Goal: Information Seeking & Learning: Check status

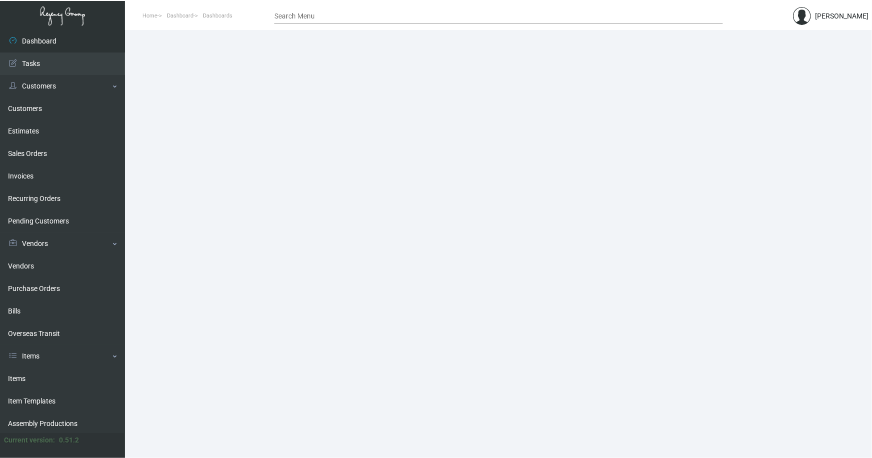
drag, startPoint x: 21, startPoint y: 378, endPoint x: 135, endPoint y: 274, distance: 154.6
click at [21, 378] on link "Items" at bounding box center [62, 378] width 125 height 22
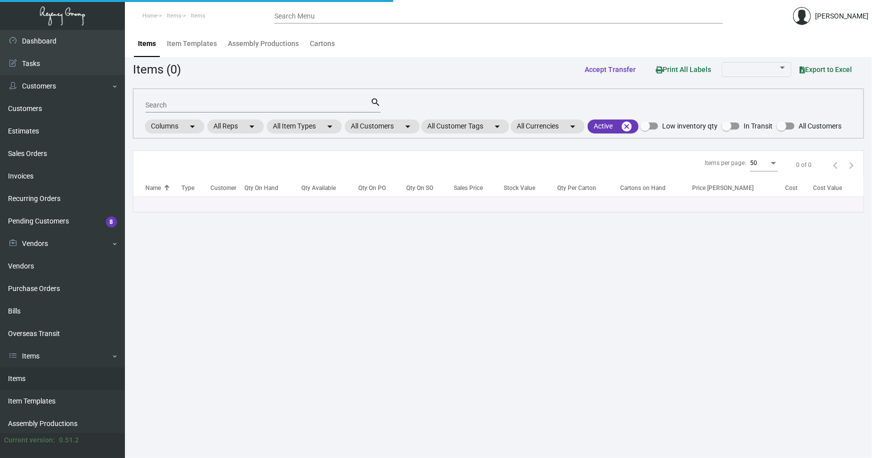
click at [198, 102] on input "Search" at bounding box center [257, 105] width 225 height 8
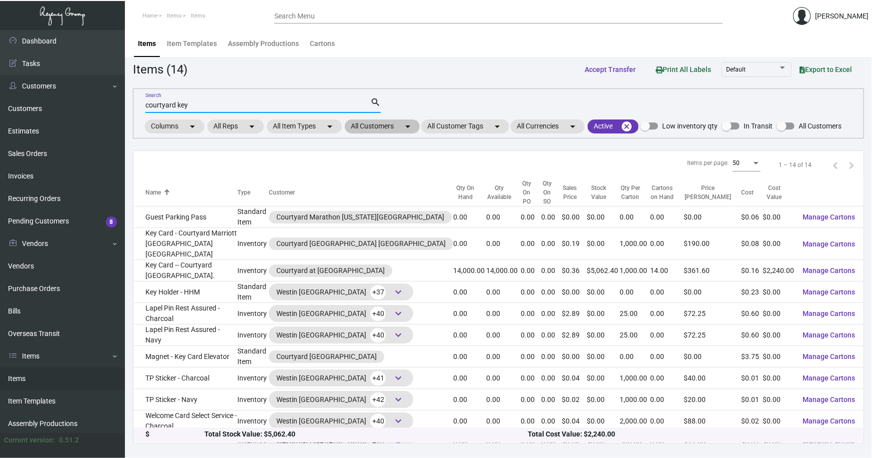
type input "courtyard key"
click at [368, 124] on mat-chip "All Customers arrow_drop_down" at bounding box center [382, 126] width 75 height 14
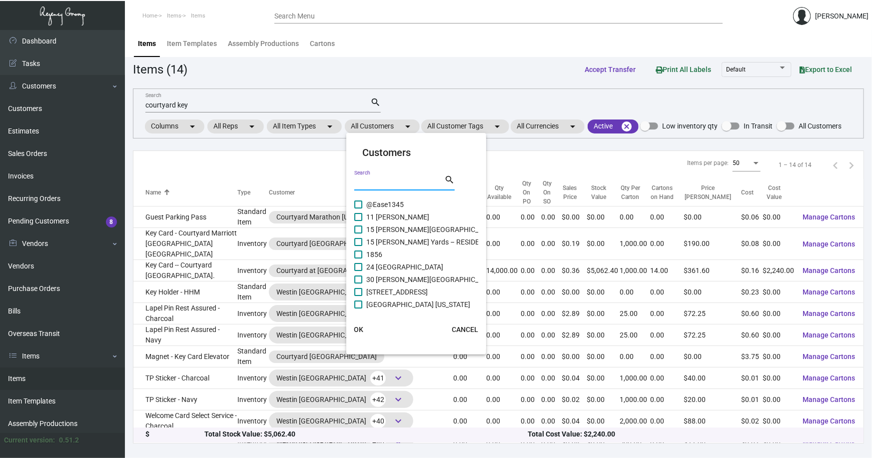
click at [387, 180] on input "Search" at bounding box center [399, 183] width 90 height 8
type input "courtyard"
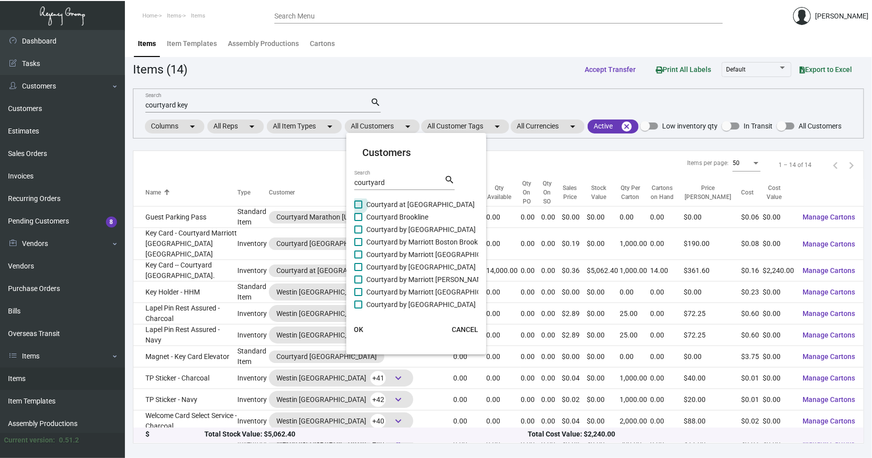
click at [400, 204] on span "Courtyard at 5th Ave" at bounding box center [420, 204] width 108 height 12
click at [358, 208] on input "Courtyard at 5th Ave" at bounding box center [358, 208] width 0 height 0
checkbox input "true"
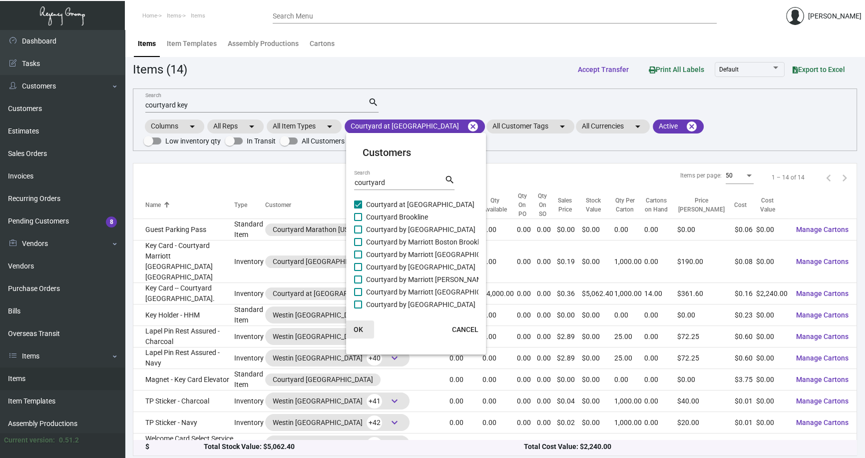
click at [359, 328] on span "OK" at bounding box center [358, 329] width 9 height 8
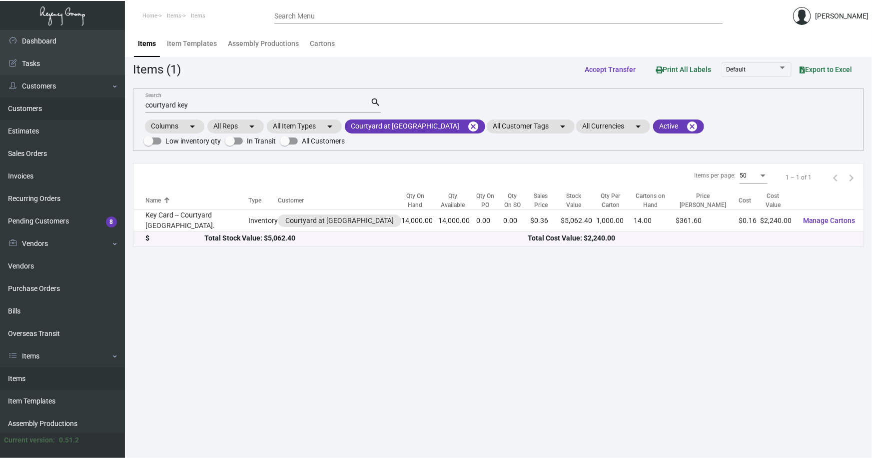
drag, startPoint x: 137, startPoint y: 109, endPoint x: 65, endPoint y: 109, distance: 72.0
click at [65, 109] on div "Dashboard Dashboard Tasks Customers Customers Estimates Sales Orders Invoices R…" at bounding box center [436, 244] width 872 height 428
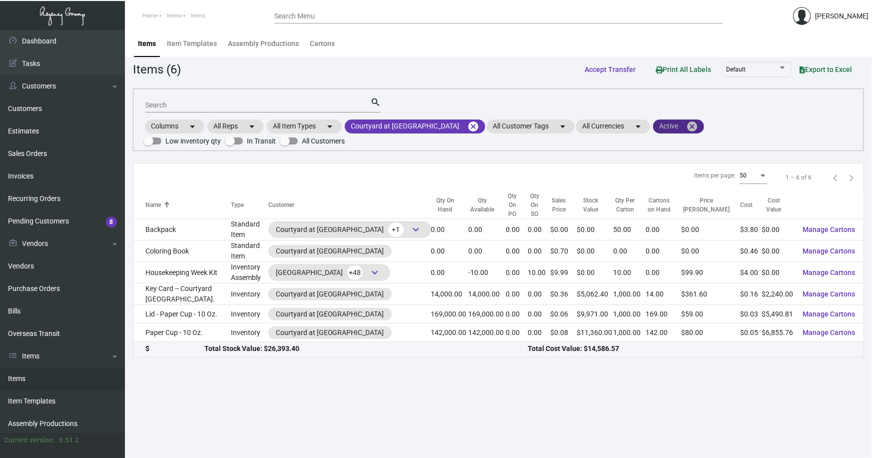
click at [686, 124] on mat-icon "cancel" at bounding box center [692, 126] width 12 height 12
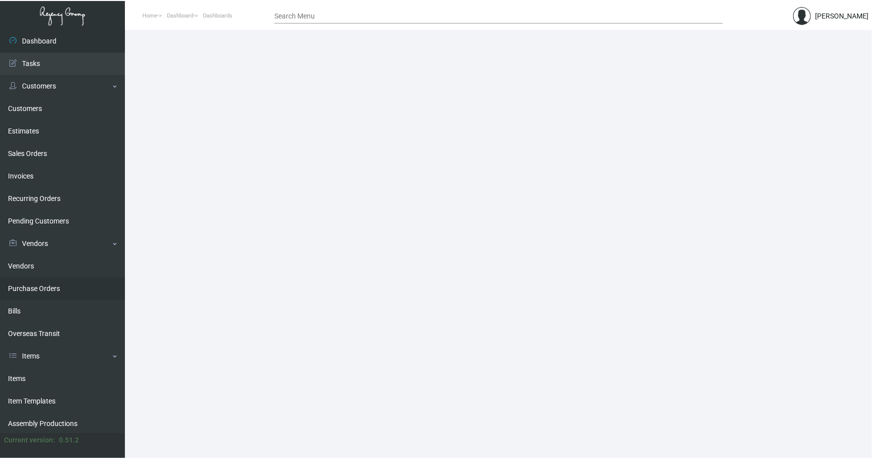
click at [37, 286] on link "Purchase Orders" at bounding box center [62, 288] width 125 height 22
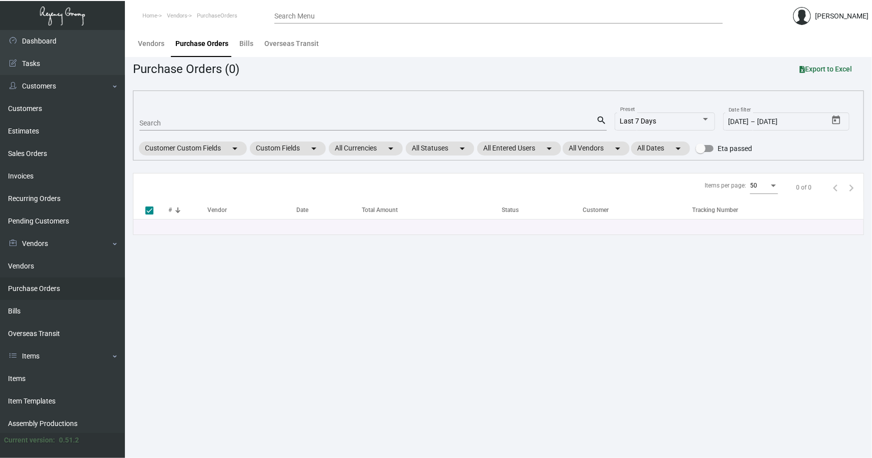
click at [177, 124] on input "Search" at bounding box center [367, 123] width 457 height 8
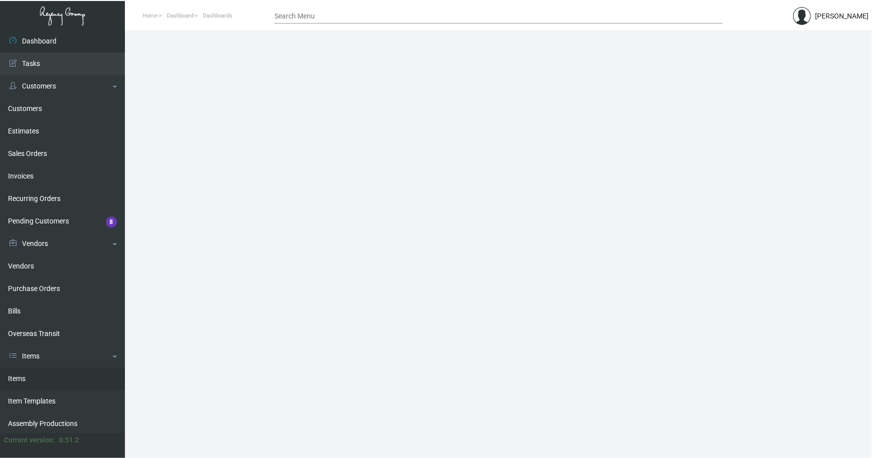
drag, startPoint x: 15, startPoint y: 377, endPoint x: 133, endPoint y: 274, distance: 155.8
click at [16, 376] on link "Items" at bounding box center [62, 378] width 125 height 22
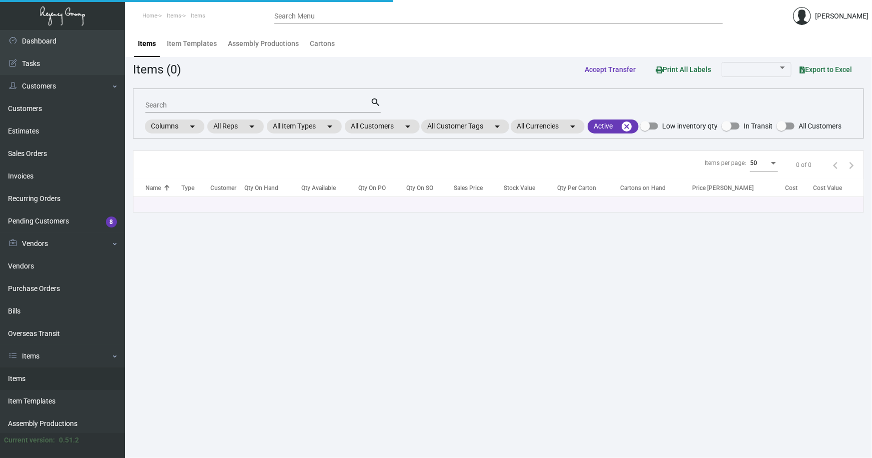
drag, startPoint x: 179, startPoint y: 105, endPoint x: 172, endPoint y: 102, distance: 7.9
click at [178, 105] on input "Search" at bounding box center [257, 105] width 225 height 8
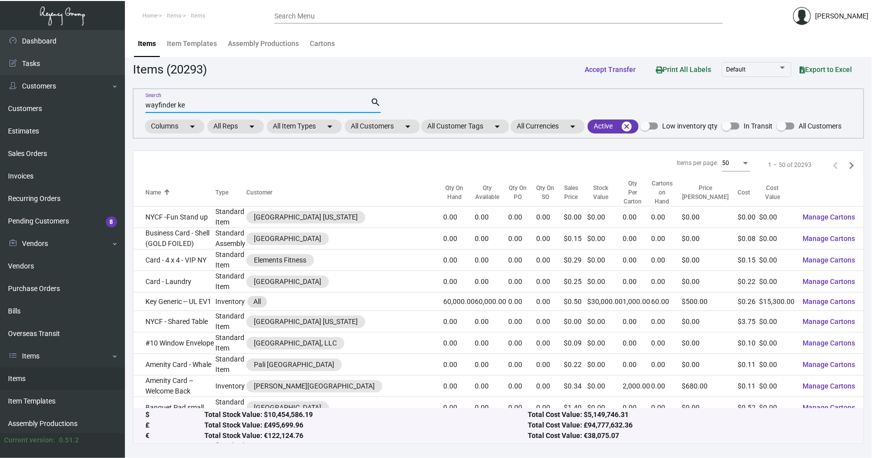
type input "wayfinder ke"
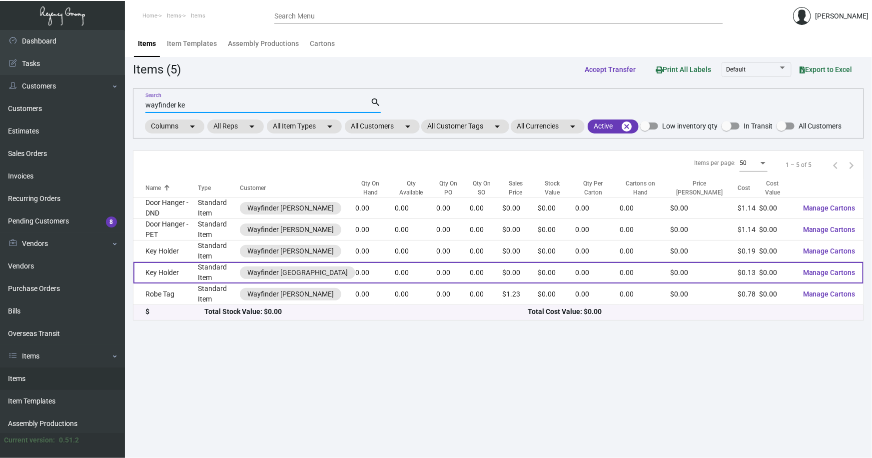
click at [178, 262] on td "Key Holder" at bounding box center [165, 272] width 64 height 21
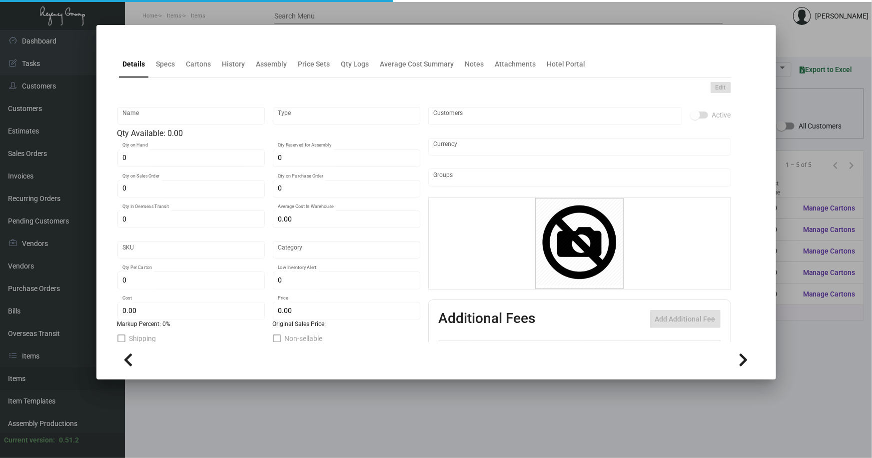
type input "Key Holder"
type input "Standard Item"
type input "$ 0.00"
type input "Standard"
type input "$ 0.134"
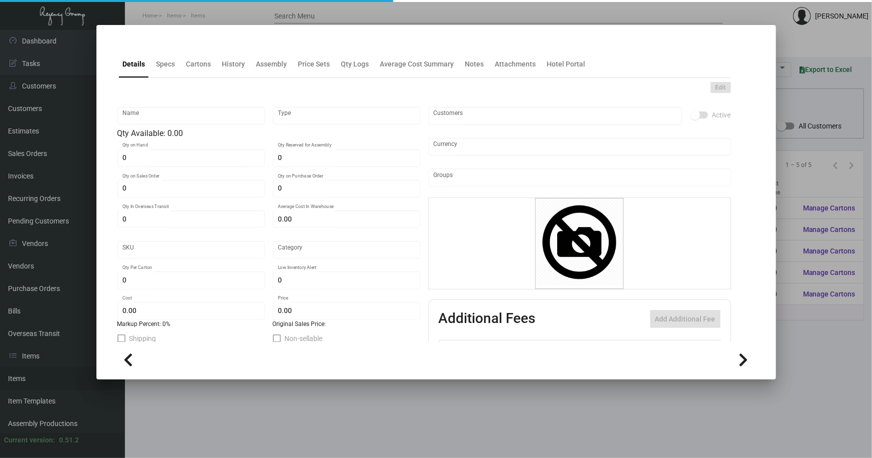
type input "$ 0.00"
checkbox input "true"
type input "United States Dollar $"
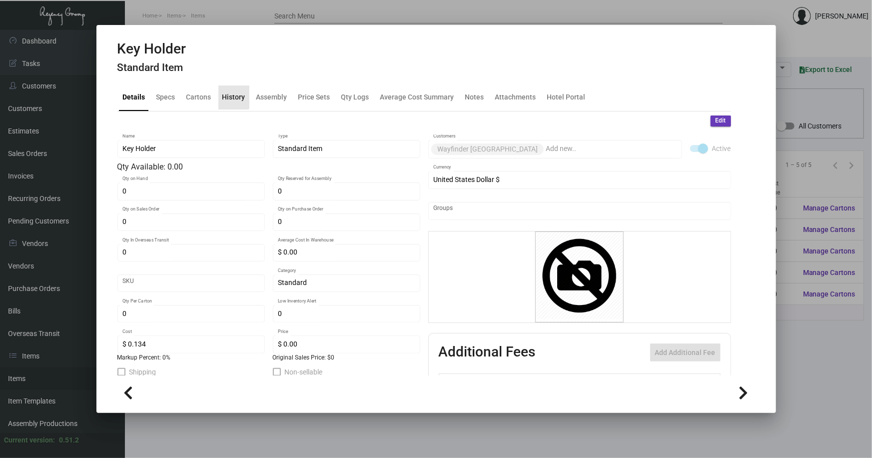
click at [230, 95] on div "History" at bounding box center [233, 97] width 23 height 10
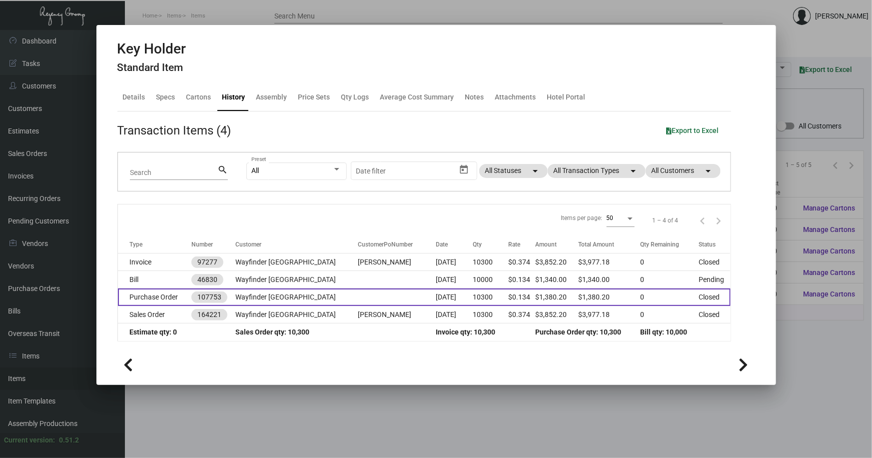
click at [358, 293] on td at bounding box center [397, 296] width 78 height 17
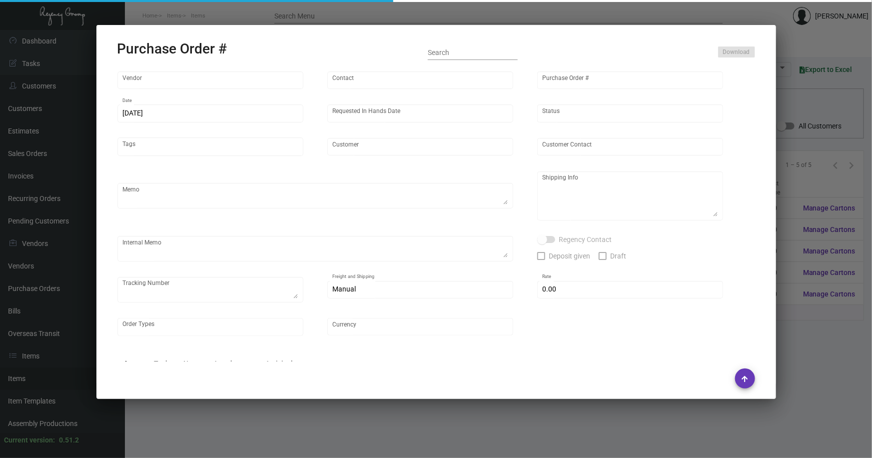
type input "Docuvision"
type input "Ken Cohen"
type input "107753"
type input "10/9/2024"
type input "10/28/2024"
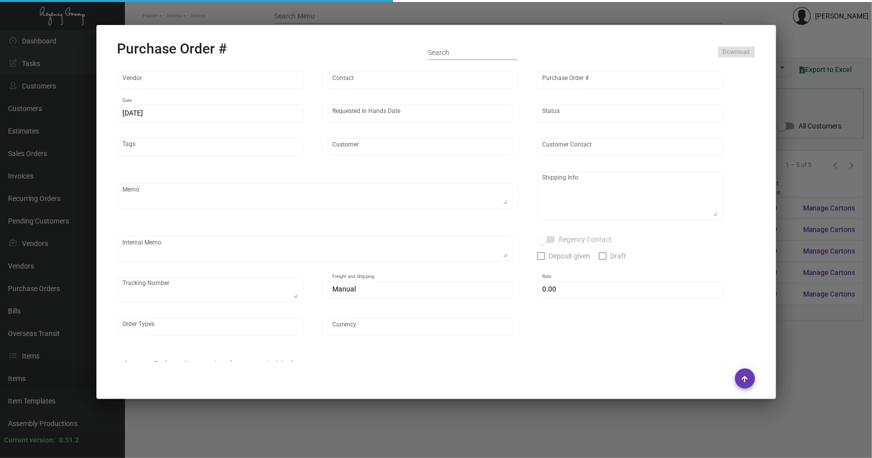
type input "Wayfinder Newport"
type input "Dan Balceniuk"
type textarea "RUSH ORDER DELIVERY BY 10/28/24 // EXPEDITE 500pcs OVERNIGHT, GROUND SHIP REMAI…"
type textarea "Wayfinder Newport - Dan Balceniuk 151 Admiral Kalbfus Rd Newport, RI, 02840"
type textarea "9,800 keyholders - Label provided to vendor to ship to hotel. UPS Ground Cost $…"
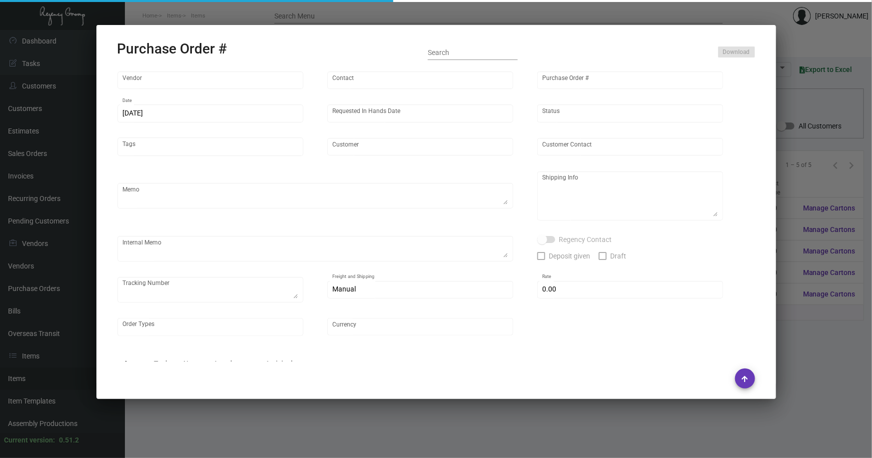
type input "$ 0.00"
type input "United States Dollar $"
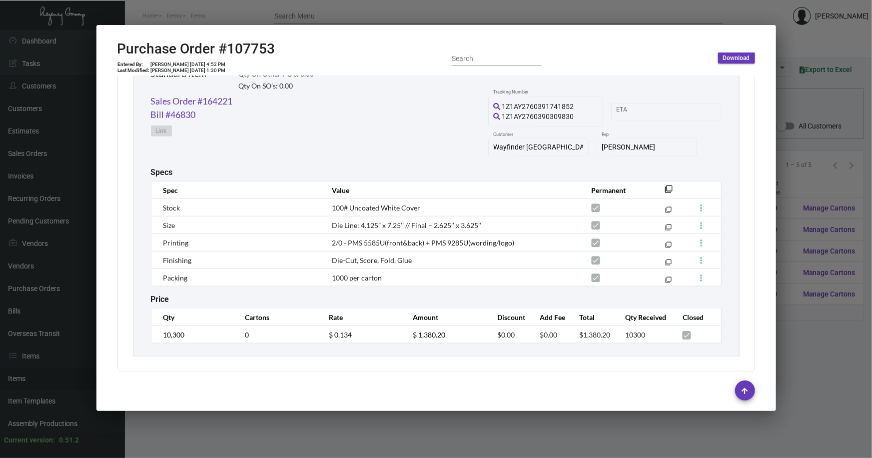
scroll to position [517, 0]
drag, startPoint x: 425, startPoint y: 204, endPoint x: 329, endPoint y: 208, distance: 96.0
click at [329, 208] on td "100# Uncoated White Cover" at bounding box center [451, 204] width 259 height 17
copy span "100# Uncoated White Cover"
click at [484, 216] on td "Die Line: 4.125” x 7.25’’ // Final – 2.625’’ x 3.625’’" at bounding box center [451, 222] width 259 height 17
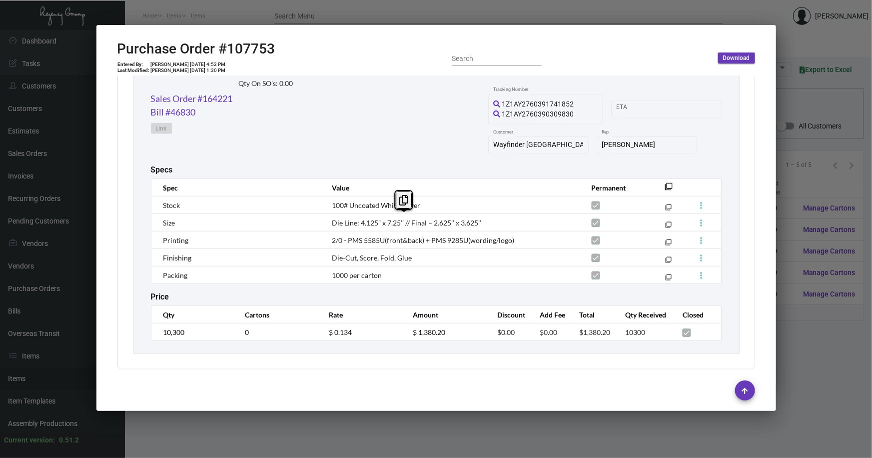
drag, startPoint x: 490, startPoint y: 220, endPoint x: 323, endPoint y: 220, distance: 166.9
click at [323, 220] on td "Die Line: 4.125” x 7.25’’ // Final – 2.625’’ x 3.625’’" at bounding box center [451, 222] width 259 height 17
copy span "Die Line: 4.125” x 7.25’’ // Final – 2.625’’ x 3.625’’"
click at [518, 239] on td "2/0 - PMS 5585U(front&back) + PMS 9285U(wording/logo)" at bounding box center [451, 239] width 259 height 17
click at [519, 238] on td "2/0 - PMS 5585U(front&back) + PMS 9285U(wording/logo)" at bounding box center [451, 239] width 259 height 17
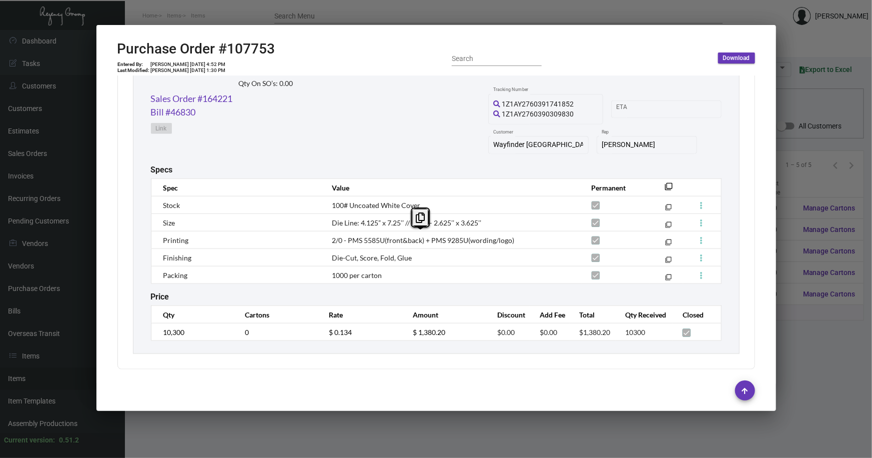
drag, startPoint x: 519, startPoint y: 238, endPoint x: 324, endPoint y: 238, distance: 194.9
click at [324, 238] on td "2/0 - PMS 5585U(front&back) + PMS 9285U(wording/logo)" at bounding box center [451, 239] width 259 height 17
copy span "2/0 - PMS 5585U(front&back) + PMS 9285U(wording/logo)"
drag, startPoint x: 415, startPoint y: 258, endPoint x: 319, endPoint y: 257, distance: 95.9
click at [319, 257] on tr "Finishing Die-Cut, Score, Fold, Glue filter_none" at bounding box center [436, 257] width 570 height 17
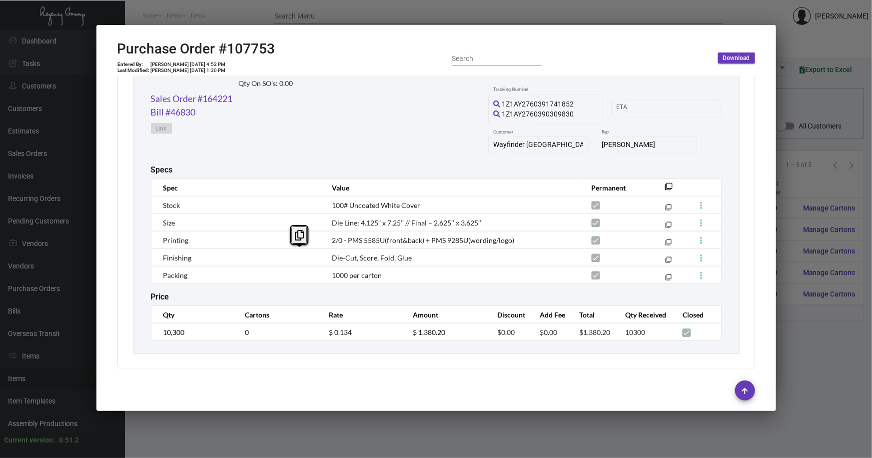
copy tr "Die-Cut, Score, Fold, Glue"
drag, startPoint x: 385, startPoint y: 275, endPoint x: 329, endPoint y: 275, distance: 55.5
click at [329, 275] on td "1000 per carton" at bounding box center [451, 274] width 259 height 17
copy span "1000 per carton"
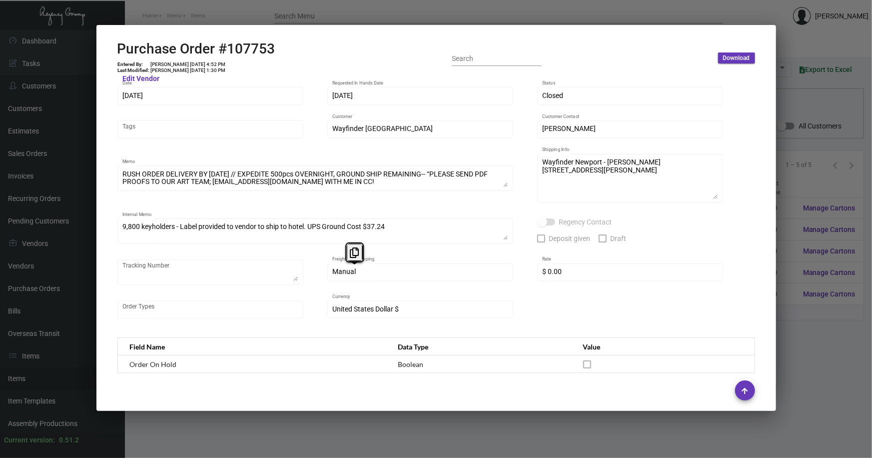
scroll to position [0, 0]
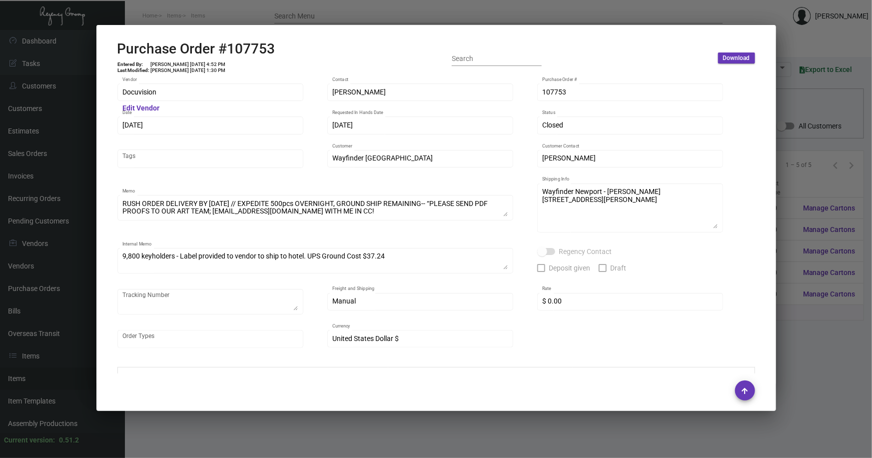
drag, startPoint x: 567, startPoint y: 97, endPoint x: 537, endPoint y: 94, distance: 30.1
click at [537, 94] on div "107753 Purchase Order #" at bounding box center [630, 91] width 186 height 19
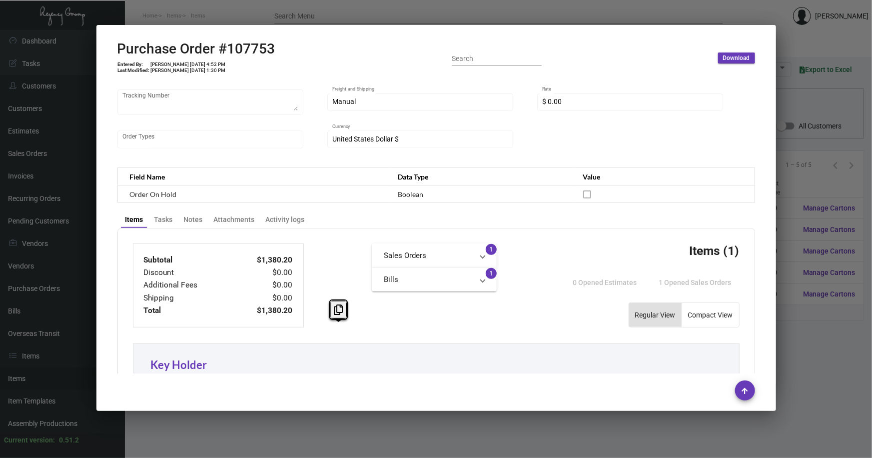
scroll to position [245, 0]
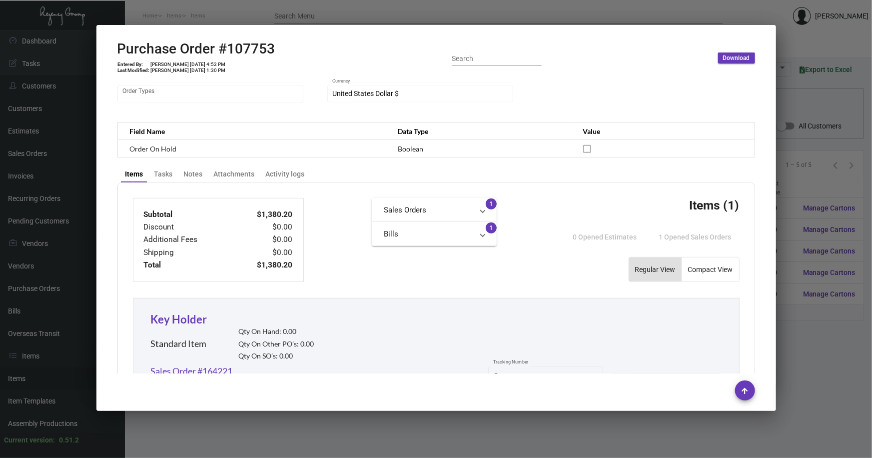
click at [798, 341] on div at bounding box center [436, 229] width 872 height 458
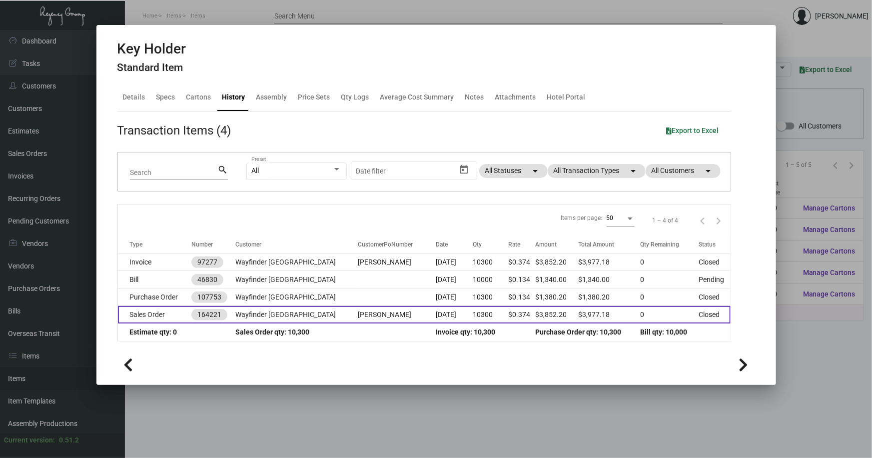
click at [142, 320] on td "Sales Order" at bounding box center [155, 314] width 74 height 17
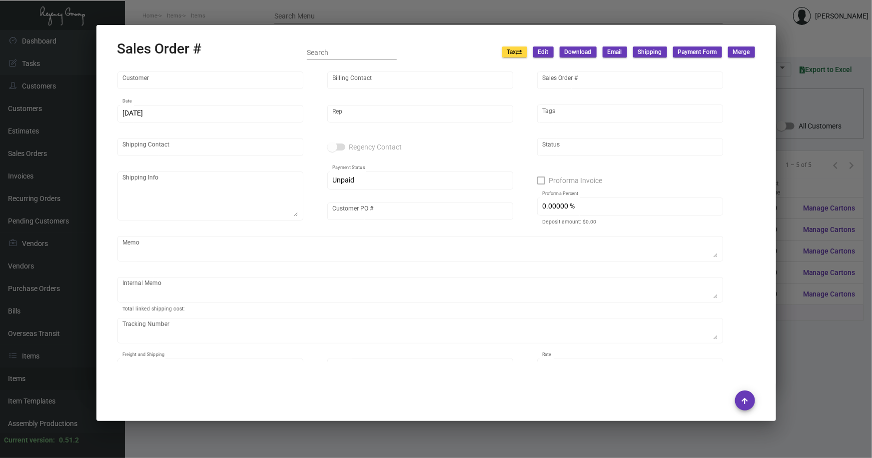
type input "Wayfinder Newport"
type input "Jeffrey Mercer"
type input "164221"
type input "10/9/2024"
type input "Max Nesser"
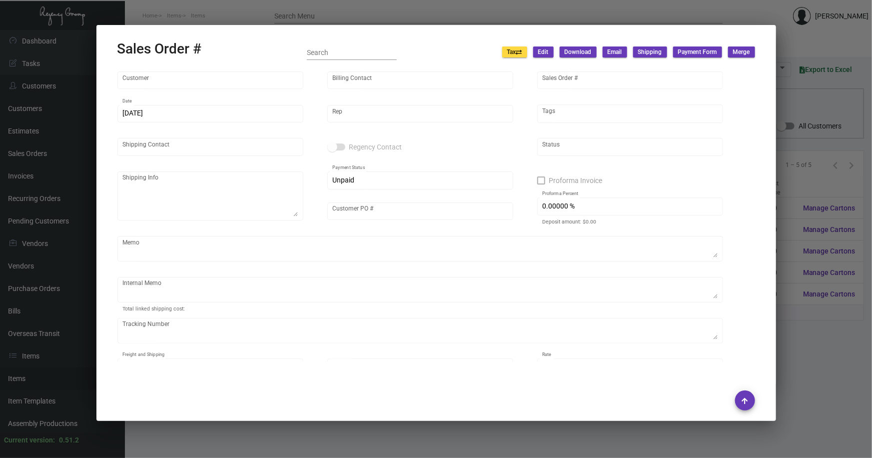
type input "Dan Balceniuk"
type textarea "Wayfinder Newport - Dan Balceniuk 151 Admiral Kalbfus Rd Newport, RI, 02840"
type input "Dan Balceniuk"
checkbox input "true"
type input "50.00000 %"
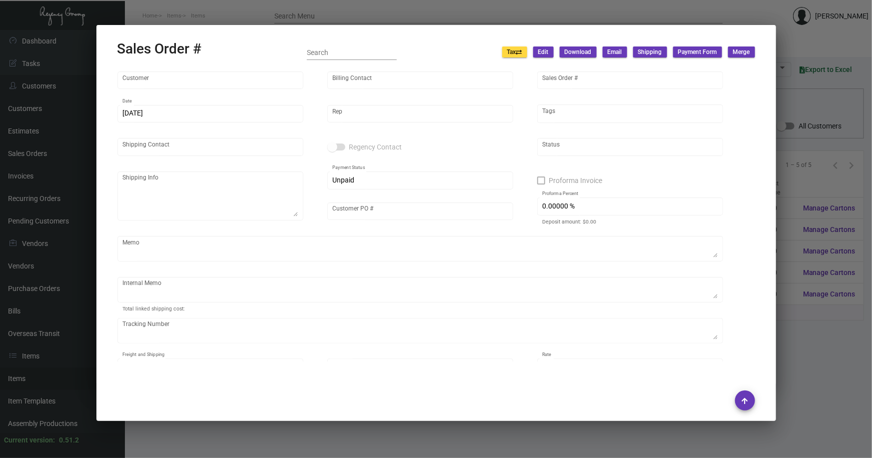
type textarea "10/16/2024 - WIRE down-payment rec'd $1,870.00 10/22/24 - charge overnight ship…"
type input "United States Dollar $"
type input "$ 124.98"
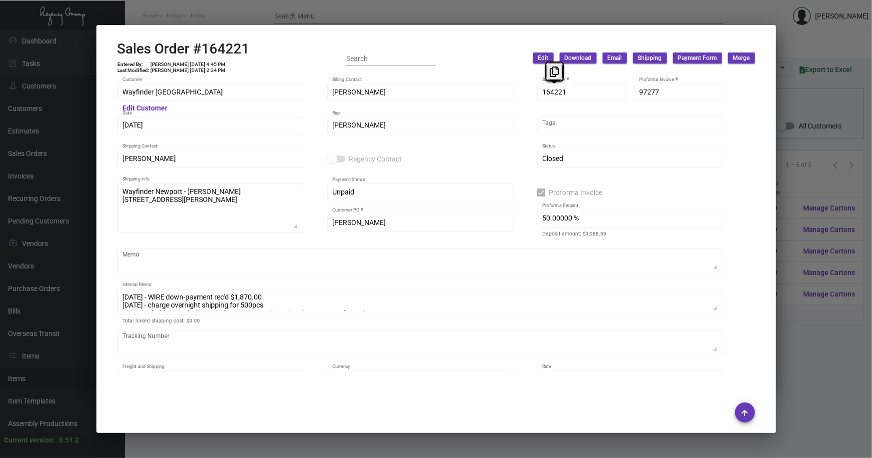
click at [539, 91] on div "164221 Sales Order #" at bounding box center [581, 91] width 89 height 19
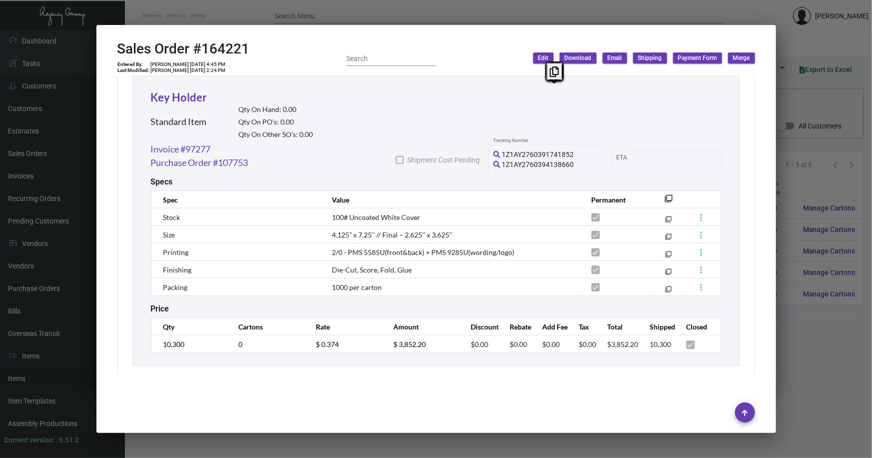
scroll to position [557, 0]
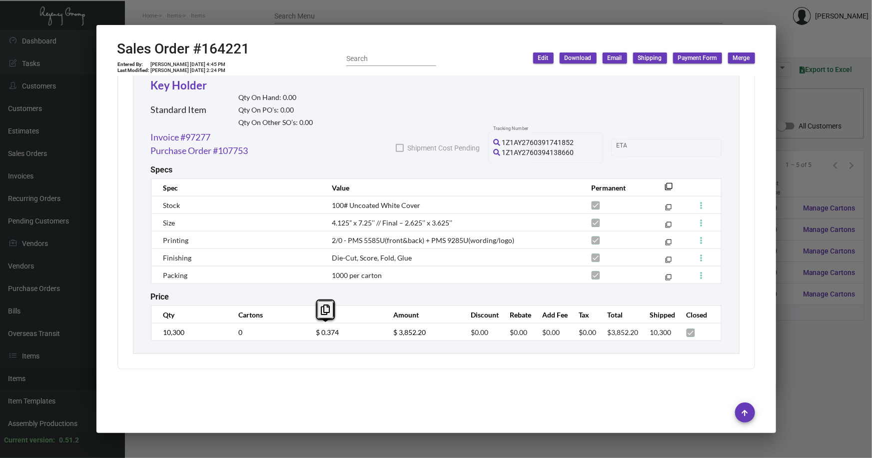
click at [313, 333] on td "$ 0.374" at bounding box center [344, 331] width 77 height 17
click at [793, 140] on div at bounding box center [436, 229] width 872 height 458
